Goal: Navigation & Orientation: Find specific page/section

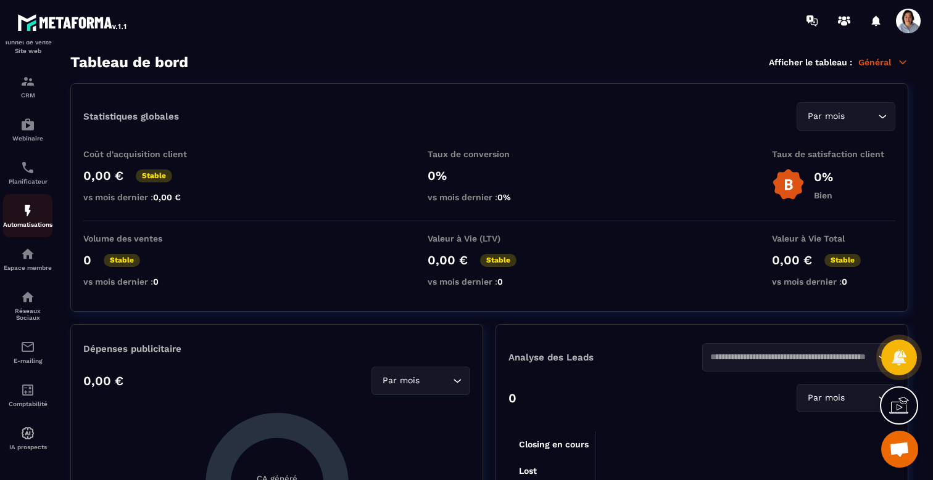
scroll to position [89, 0]
click at [30, 392] on img at bounding box center [27, 390] width 15 height 15
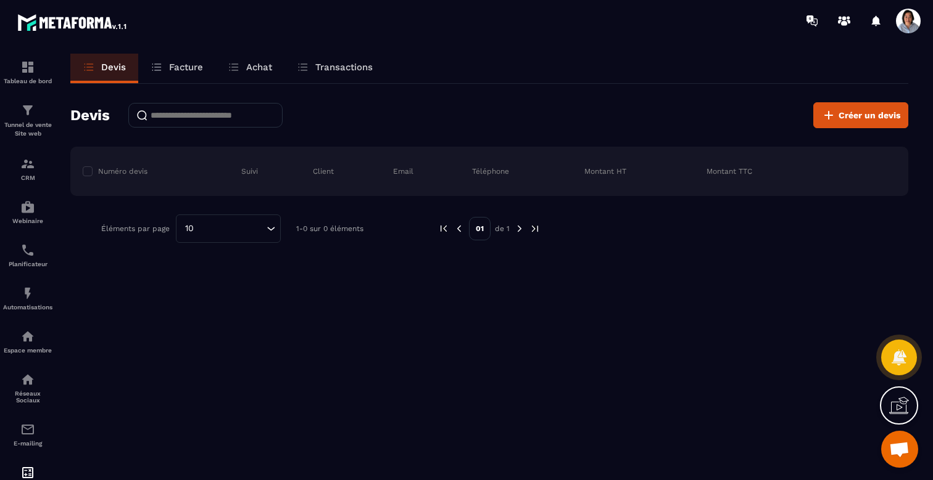
click at [176, 65] on p "Facture" at bounding box center [186, 67] width 34 height 11
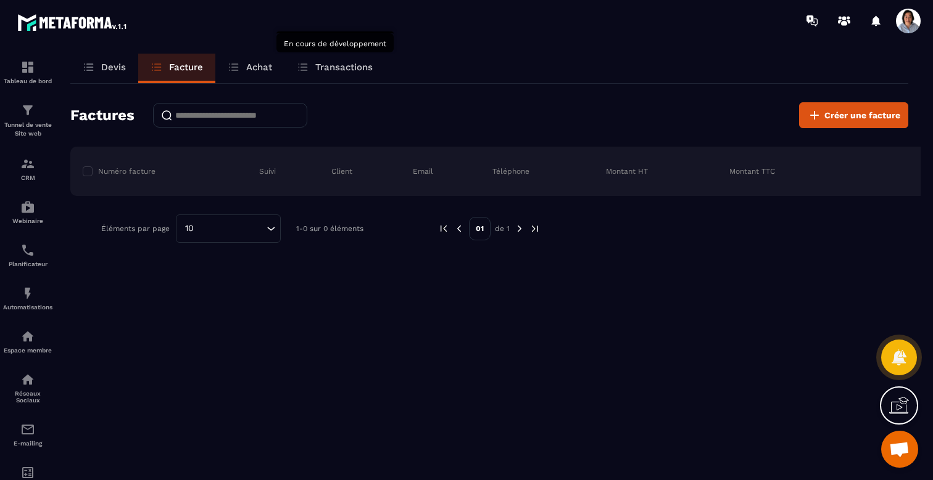
click at [357, 69] on p "Transactions" at bounding box center [343, 67] width 57 height 11
click at [337, 67] on p "Transactions" at bounding box center [343, 67] width 57 height 11
click at [253, 68] on p "Achat" at bounding box center [259, 67] width 26 height 11
click at [110, 63] on p "Devis" at bounding box center [113, 67] width 25 height 11
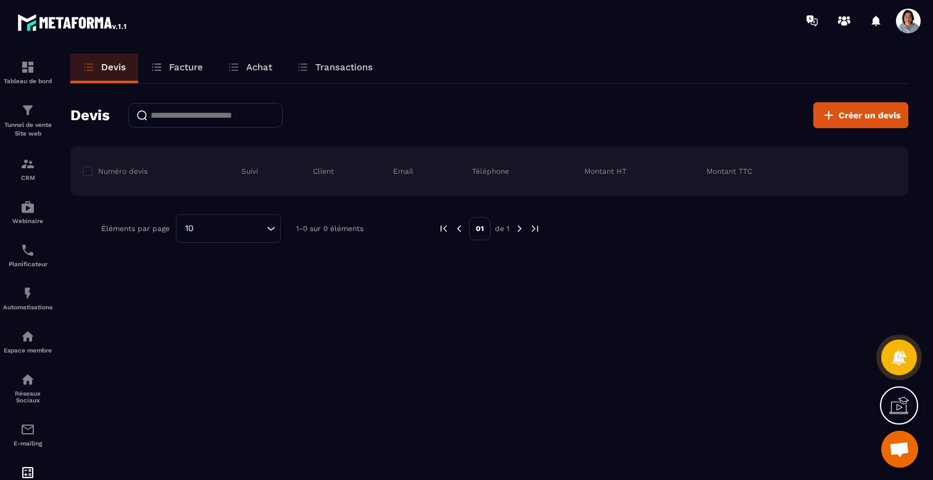
click at [182, 69] on p "Facture" at bounding box center [186, 67] width 34 height 11
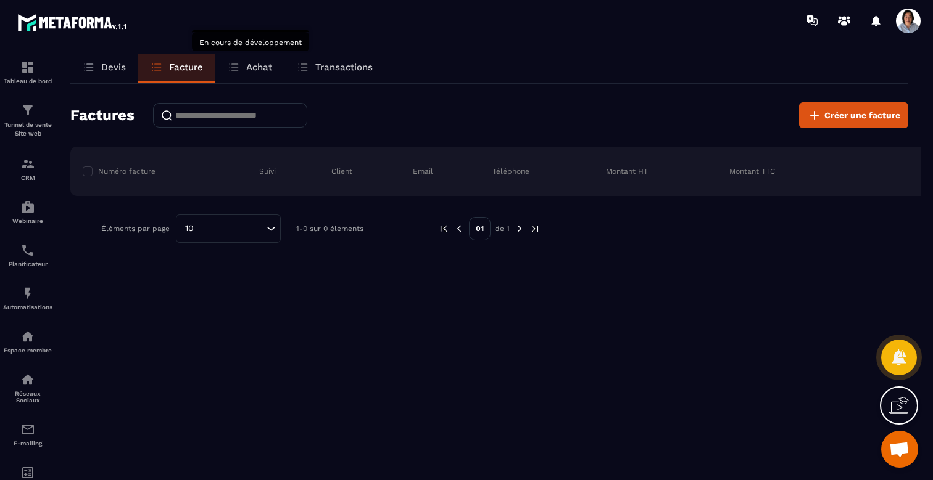
click at [249, 69] on p "Achat" at bounding box center [259, 67] width 26 height 11
click at [258, 70] on p "Achat" at bounding box center [259, 67] width 26 height 11
click at [319, 69] on p "Transactions" at bounding box center [343, 67] width 57 height 11
click at [108, 65] on p "Devis" at bounding box center [113, 67] width 25 height 11
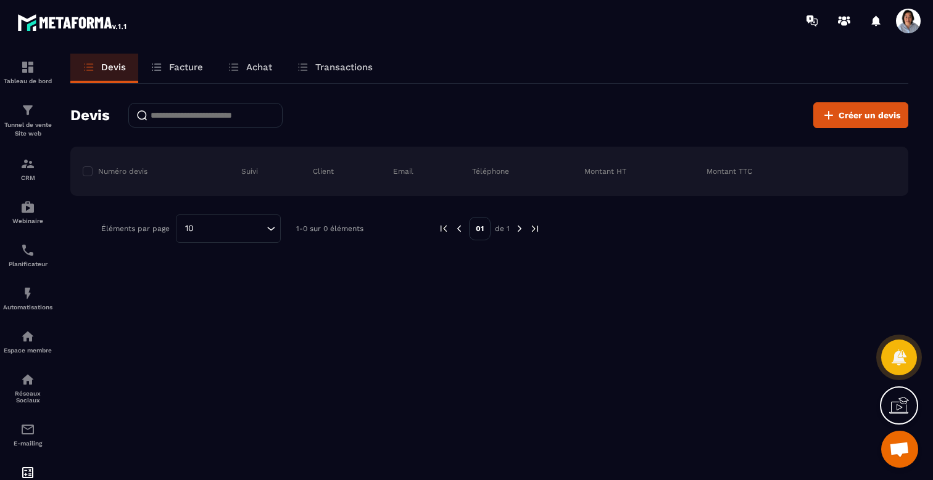
click at [179, 72] on p "Facture" at bounding box center [186, 67] width 34 height 11
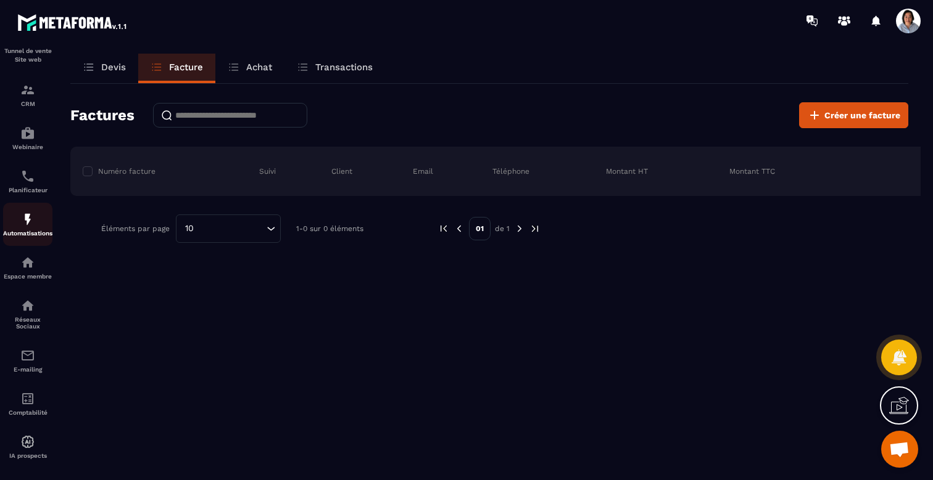
scroll to position [89, 0]
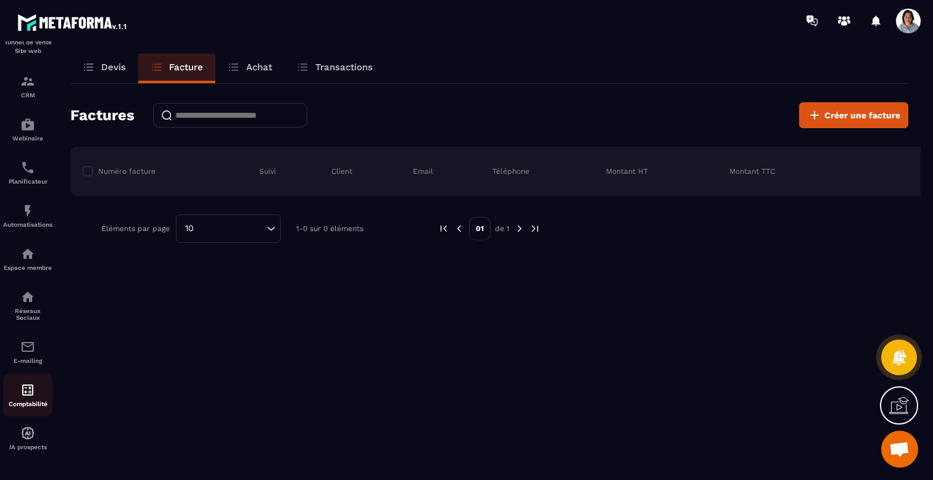
click at [27, 393] on img at bounding box center [27, 390] width 15 height 15
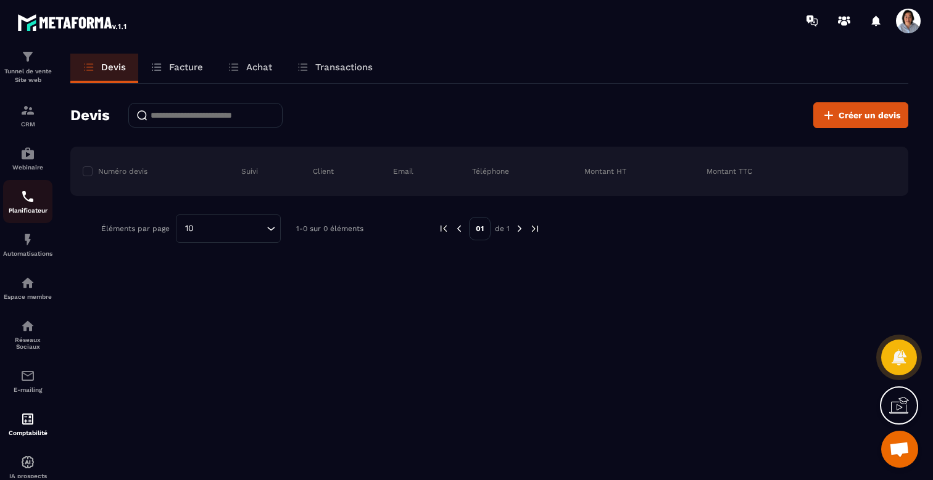
scroll to position [25, 0]
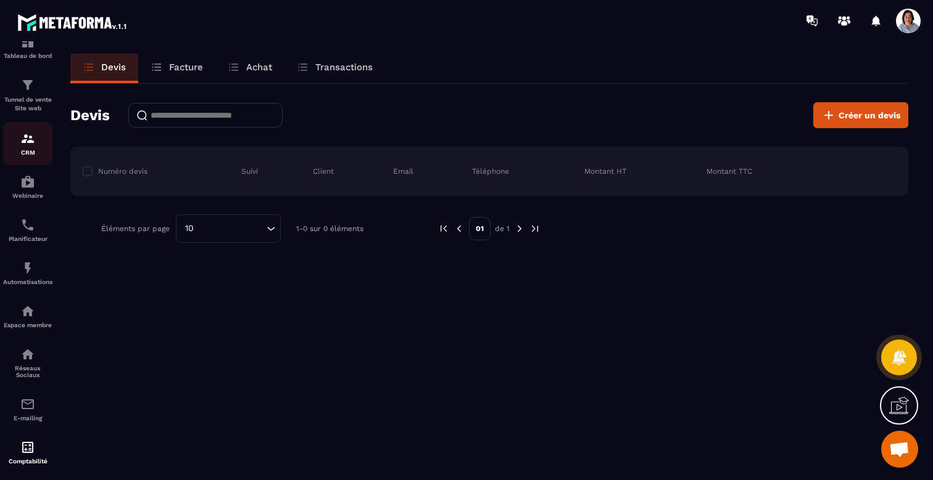
click at [34, 142] on img at bounding box center [27, 138] width 15 height 15
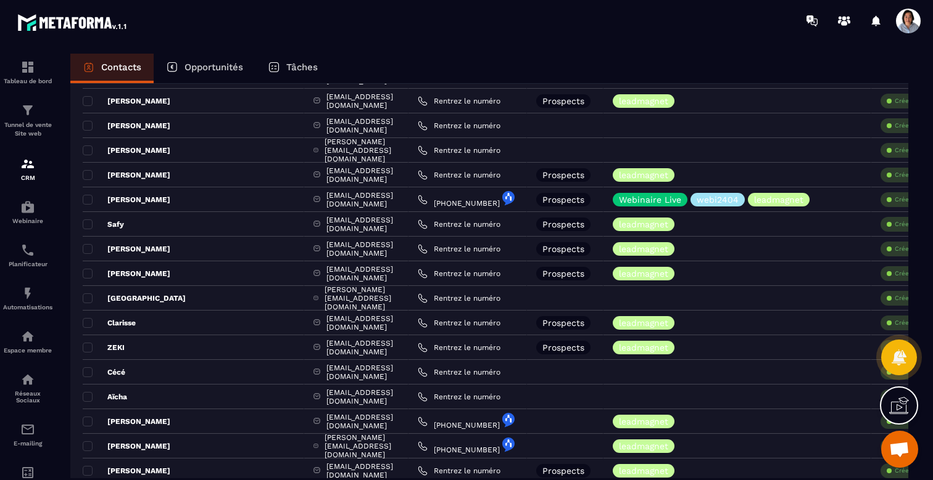
scroll to position [152, 0]
